Goal: Find specific page/section: Find specific page/section

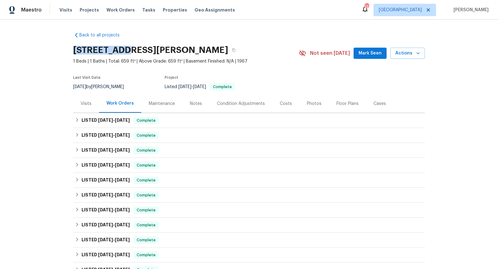
drag, startPoint x: 120, startPoint y: 50, endPoint x: 63, endPoint y: 49, distance: 57.3
click at [63, 49] on div "Back to all projects [STREET_ADDRESS][PERSON_NAME] 1 Beds | 1 Baths | Total: 65…" at bounding box center [249, 144] width 498 height 249
copy h2 "130 S [PERSON_NAME]"
click at [77, 118] on icon at bounding box center [77, 120] width 4 height 4
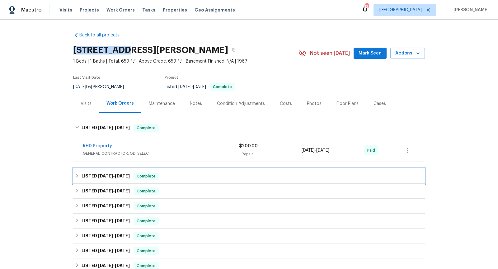
click at [194, 172] on div "LISTED [DATE] - [DATE] Complete" at bounding box center [249, 175] width 348 height 7
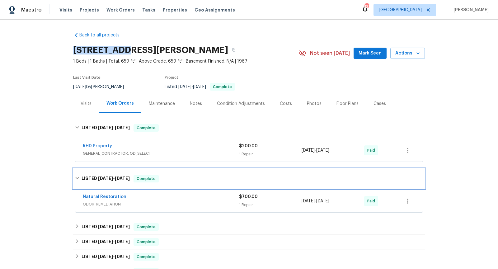
scroll to position [23, 0]
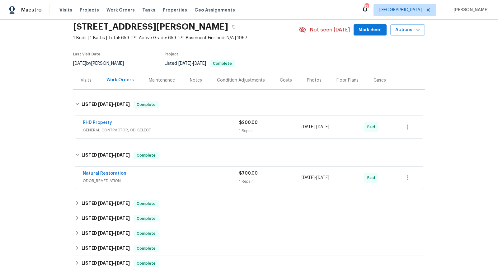
click at [168, 116] on div "RHD Property GENERAL_CONTRACTOR, OD_SELECT $200.00 1 Repair [DATE] - [DATE] Paid" at bounding box center [248, 127] width 347 height 22
click at [146, 124] on div "RHD Property" at bounding box center [161, 122] width 156 height 7
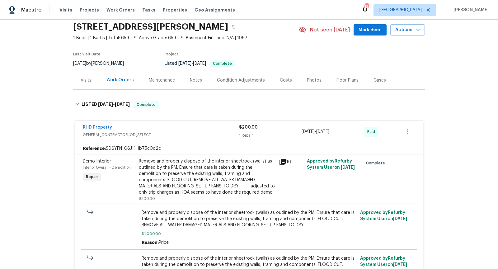
click at [287, 163] on div "16" at bounding box center [291, 161] width 24 height 7
click at [285, 161] on icon at bounding box center [282, 162] width 6 height 6
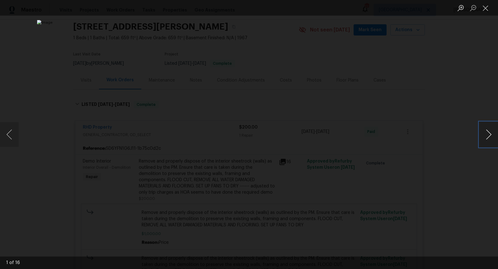
click at [485, 133] on button "Next image" at bounding box center [488, 134] width 19 height 25
click at [487, 133] on button "Next image" at bounding box center [488, 134] width 19 height 25
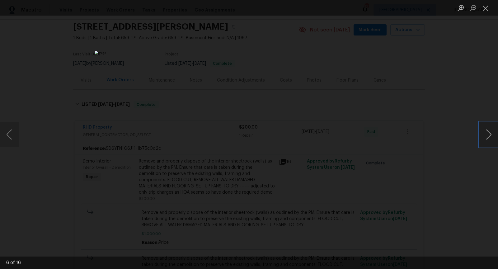
click at [487, 133] on button "Next image" at bounding box center [488, 134] width 19 height 25
